Goal: Find specific page/section: Find specific page/section

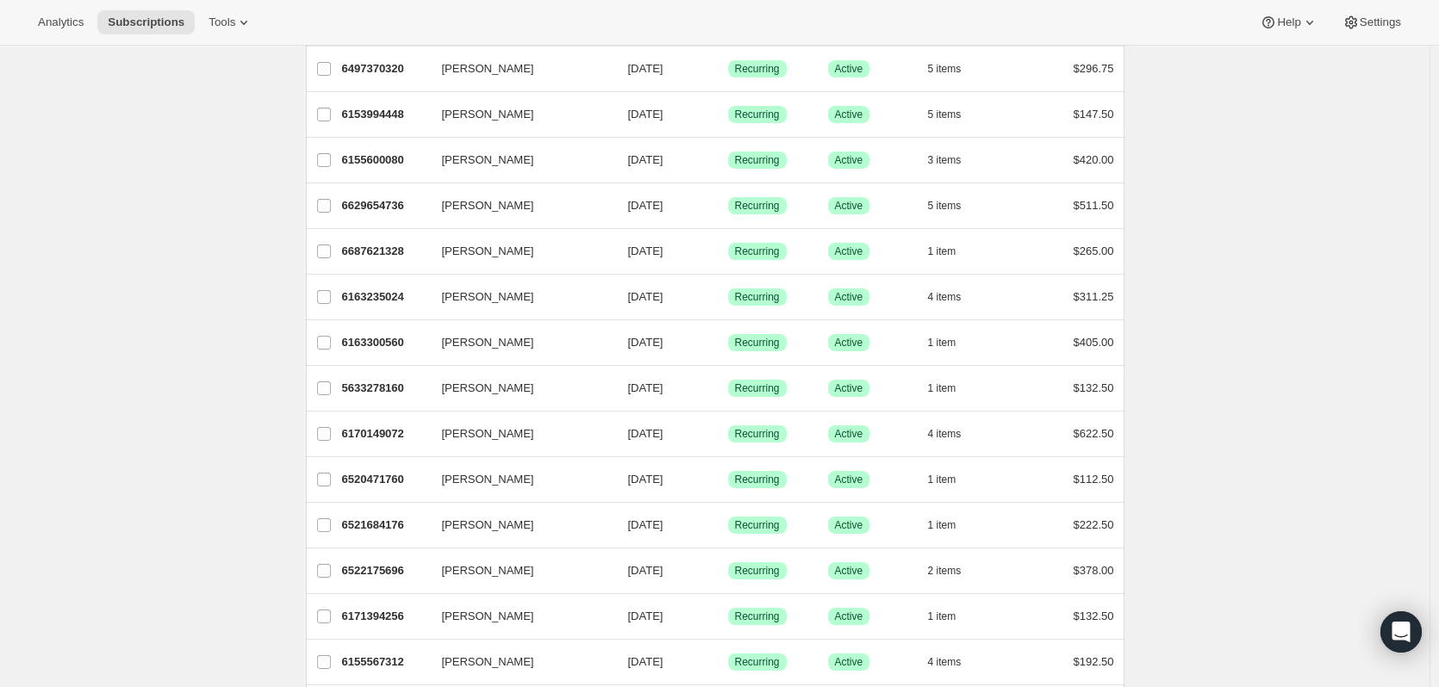
scroll to position [29, 0]
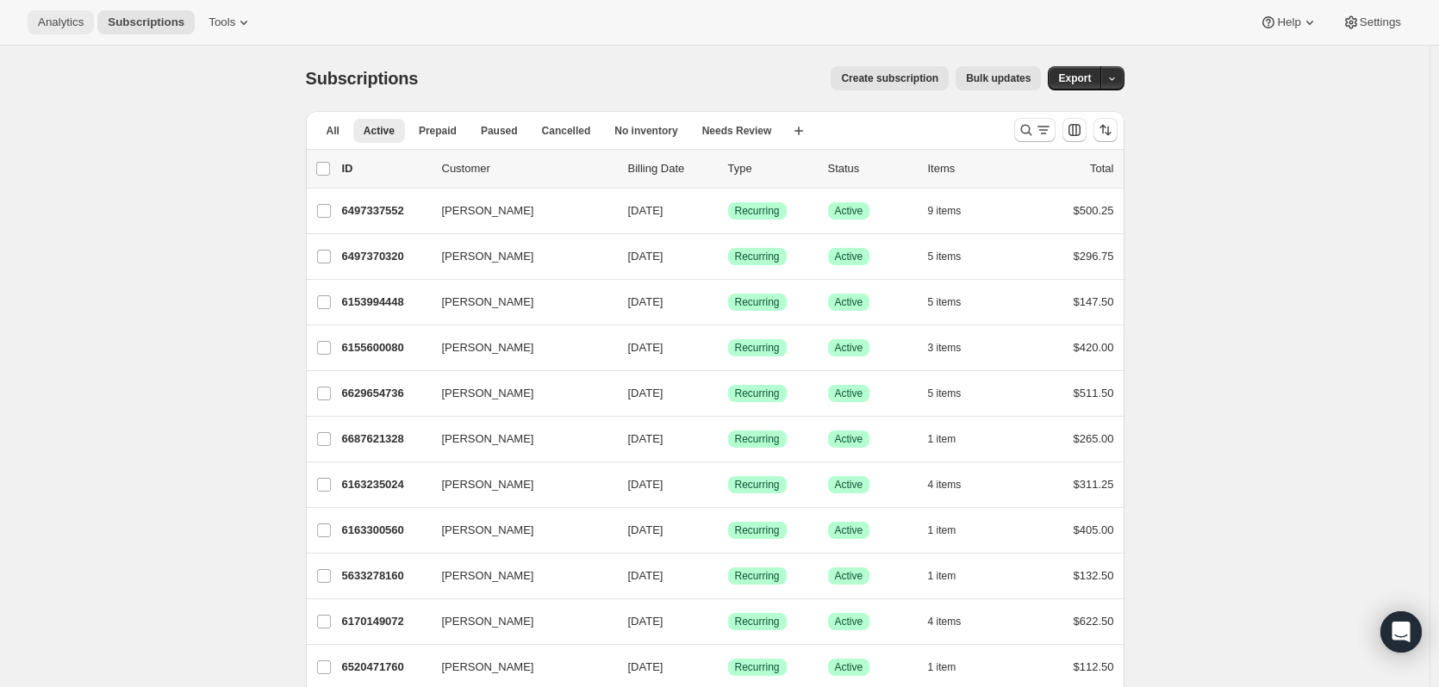
click at [59, 22] on span "Analytics" at bounding box center [61, 23] width 46 height 14
